Goal: Task Accomplishment & Management: Use online tool/utility

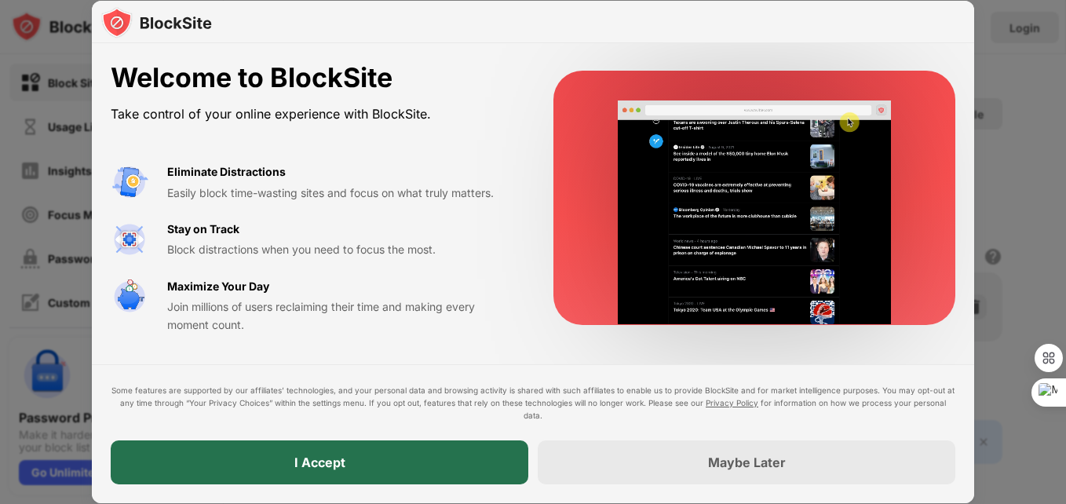
click at [434, 463] on div "I Accept" at bounding box center [320, 462] width 418 height 44
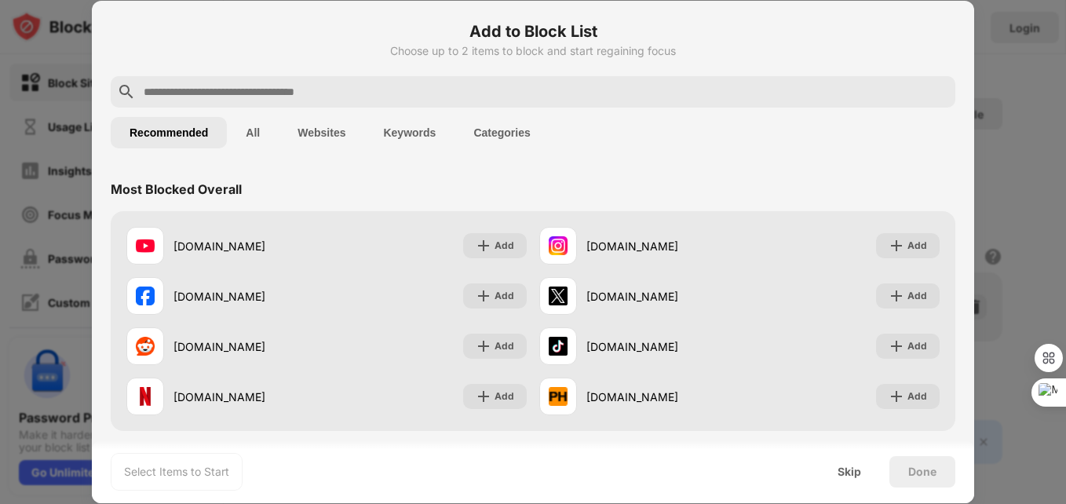
click at [265, 136] on button "All" at bounding box center [253, 132] width 52 height 31
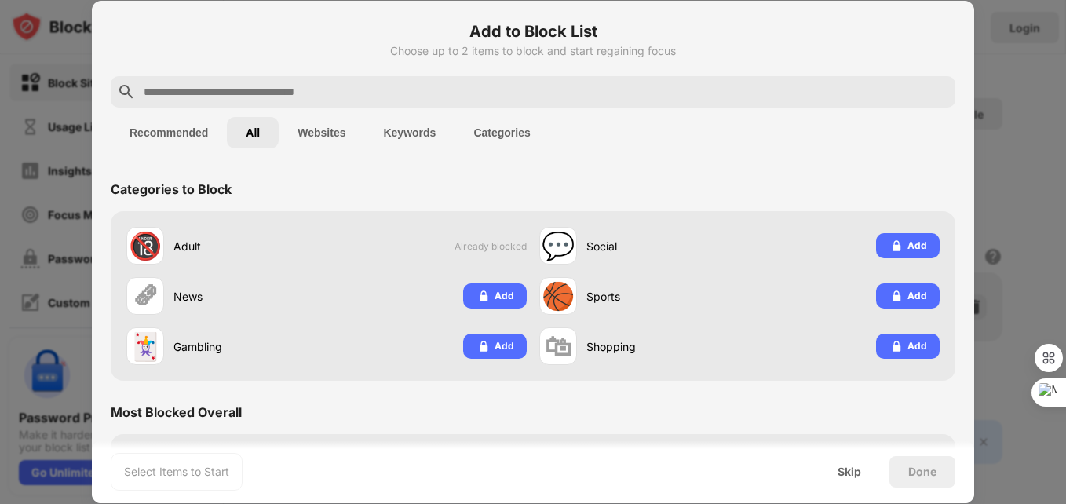
click at [353, 90] on input "text" at bounding box center [545, 91] width 807 height 19
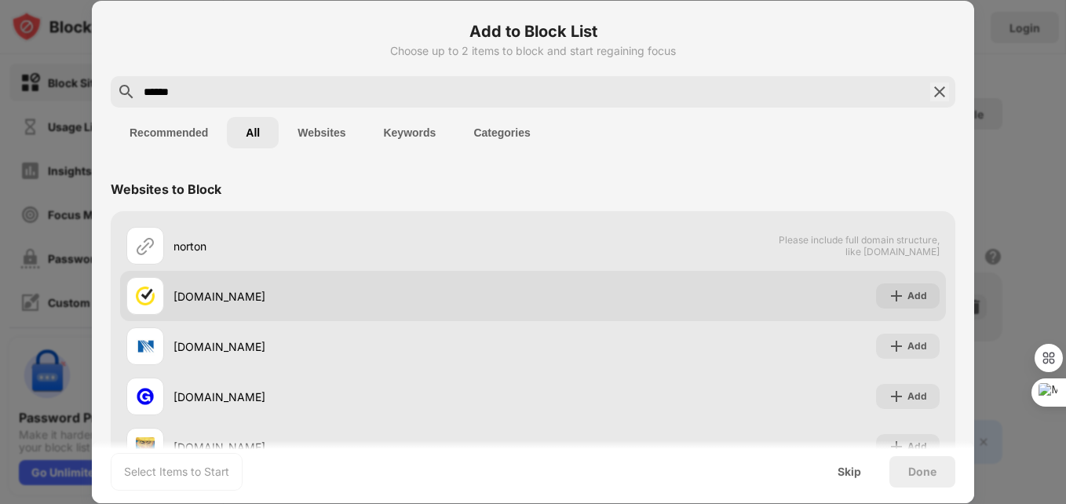
type input "******"
click at [276, 310] on div "[DOMAIN_NAME]" at bounding box center [329, 296] width 407 height 38
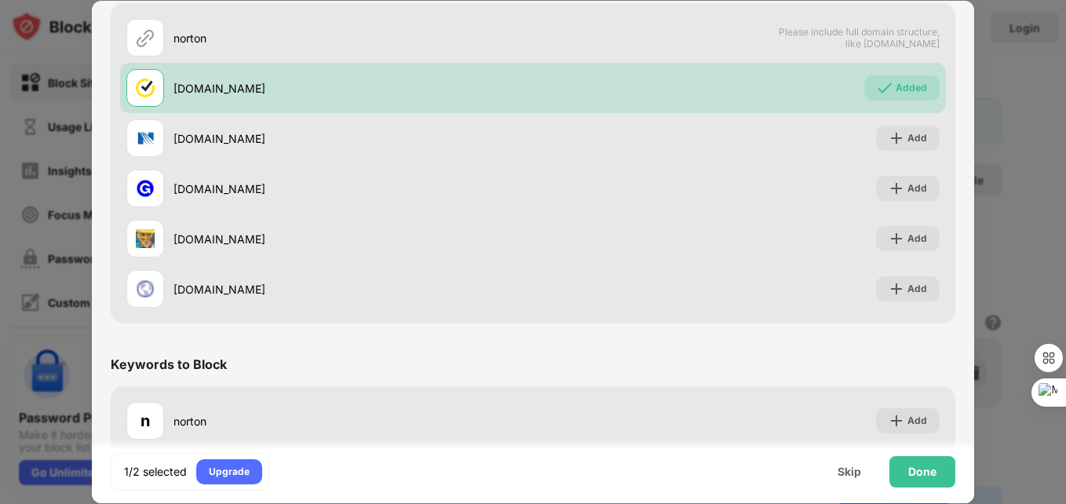
scroll to position [603, 0]
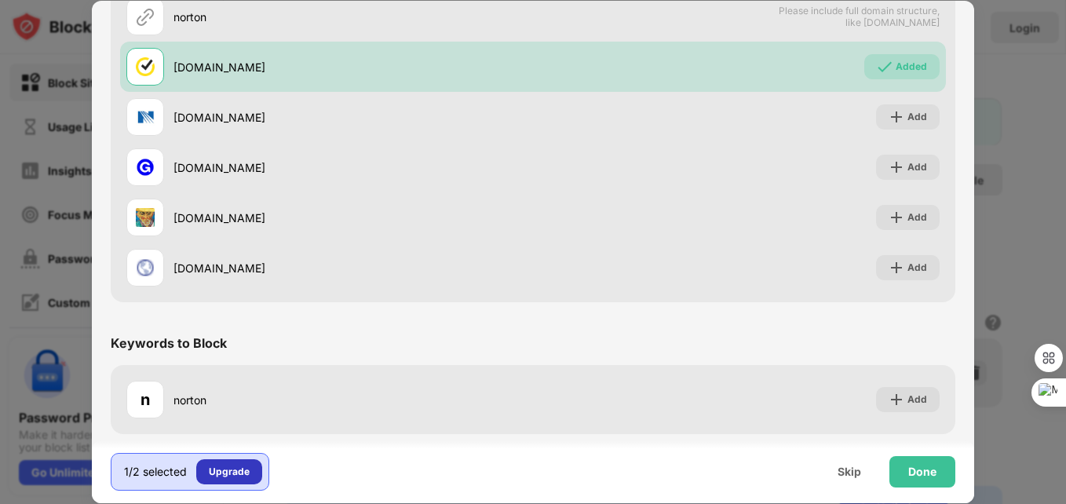
click at [227, 462] on div "Upgrade" at bounding box center [229, 471] width 66 height 25
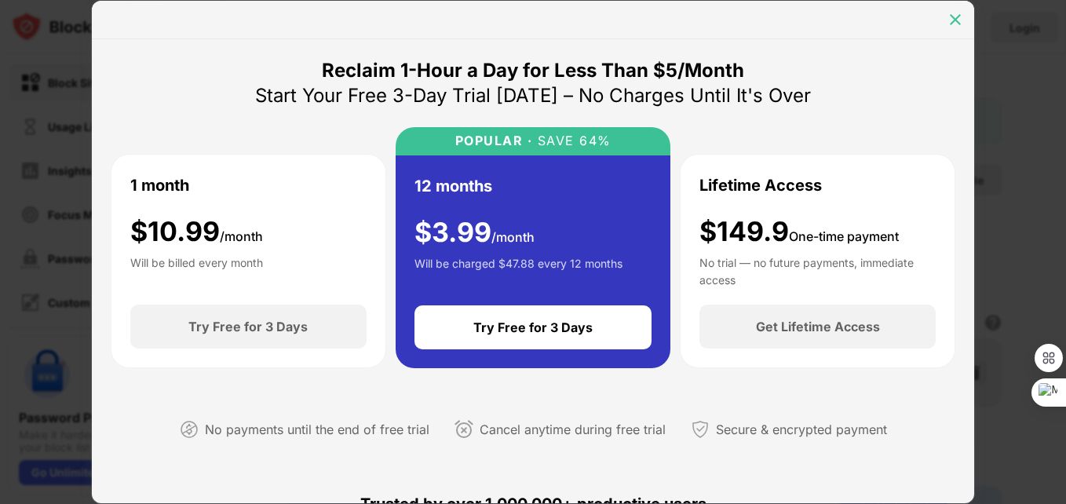
click at [956, 21] on img at bounding box center [956, 20] width 16 height 16
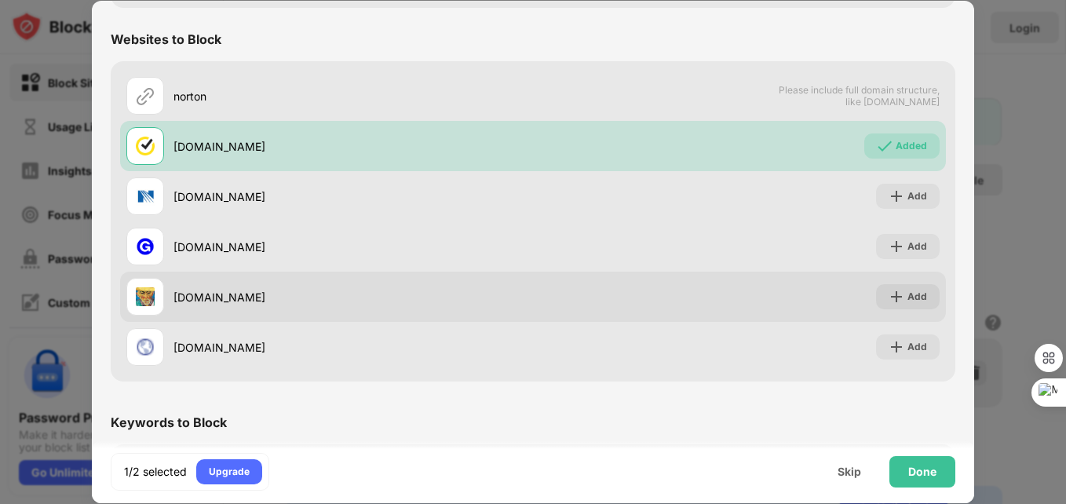
click at [509, 290] on div "[DOMAIN_NAME]" at bounding box center [354, 297] width 360 height 16
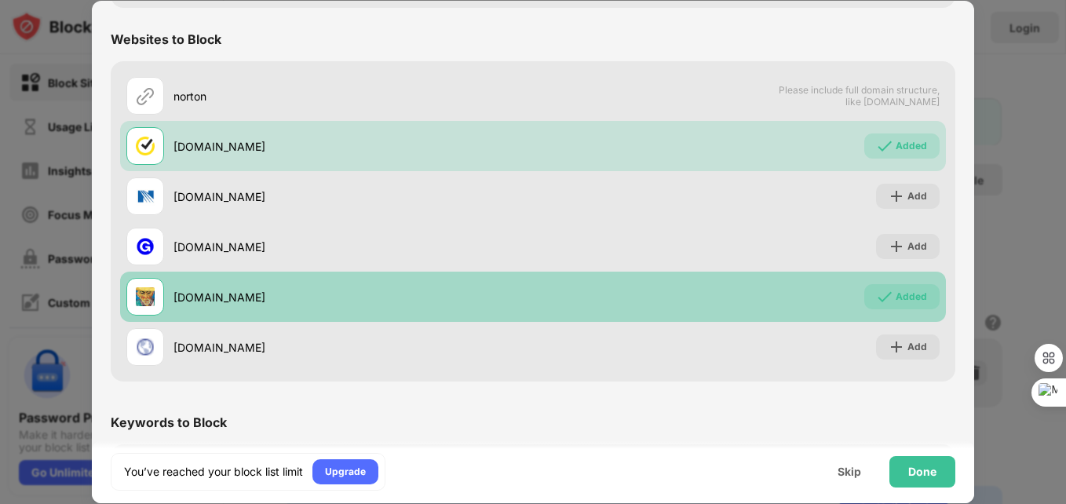
click at [646, 301] on div "[DOMAIN_NAME] Added" at bounding box center [533, 297] width 826 height 50
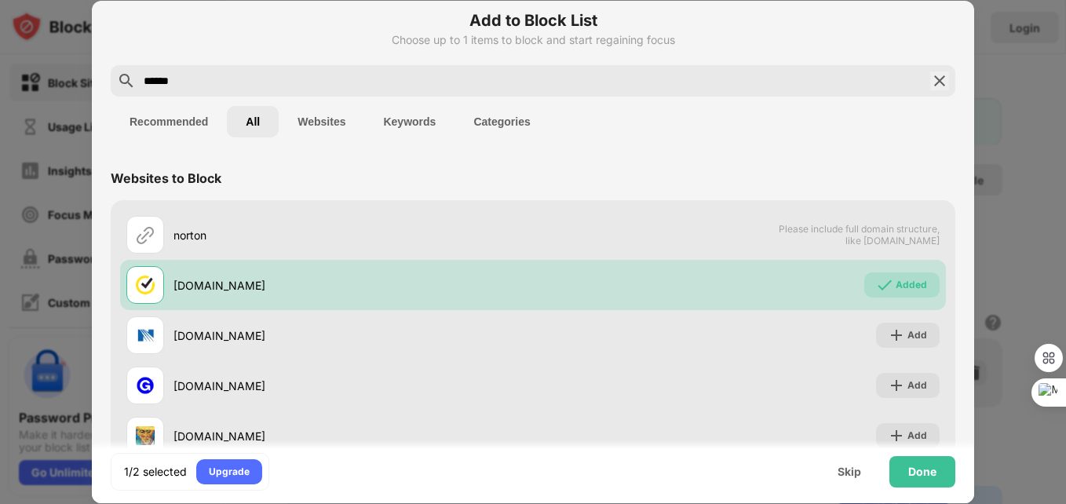
scroll to position [11, 0]
click at [930, 74] on img at bounding box center [939, 80] width 19 height 19
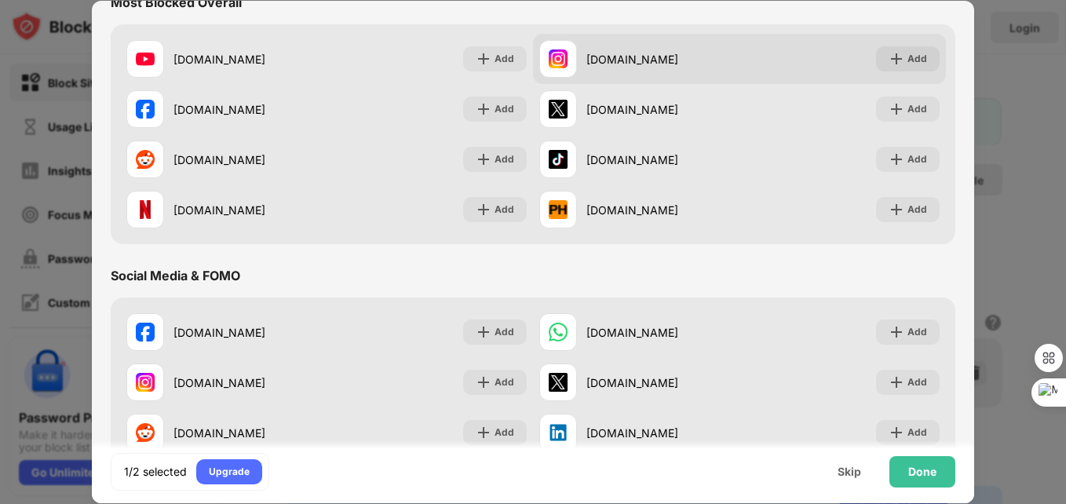
scroll to position [0, 0]
